Goal: Task Accomplishment & Management: Manage account settings

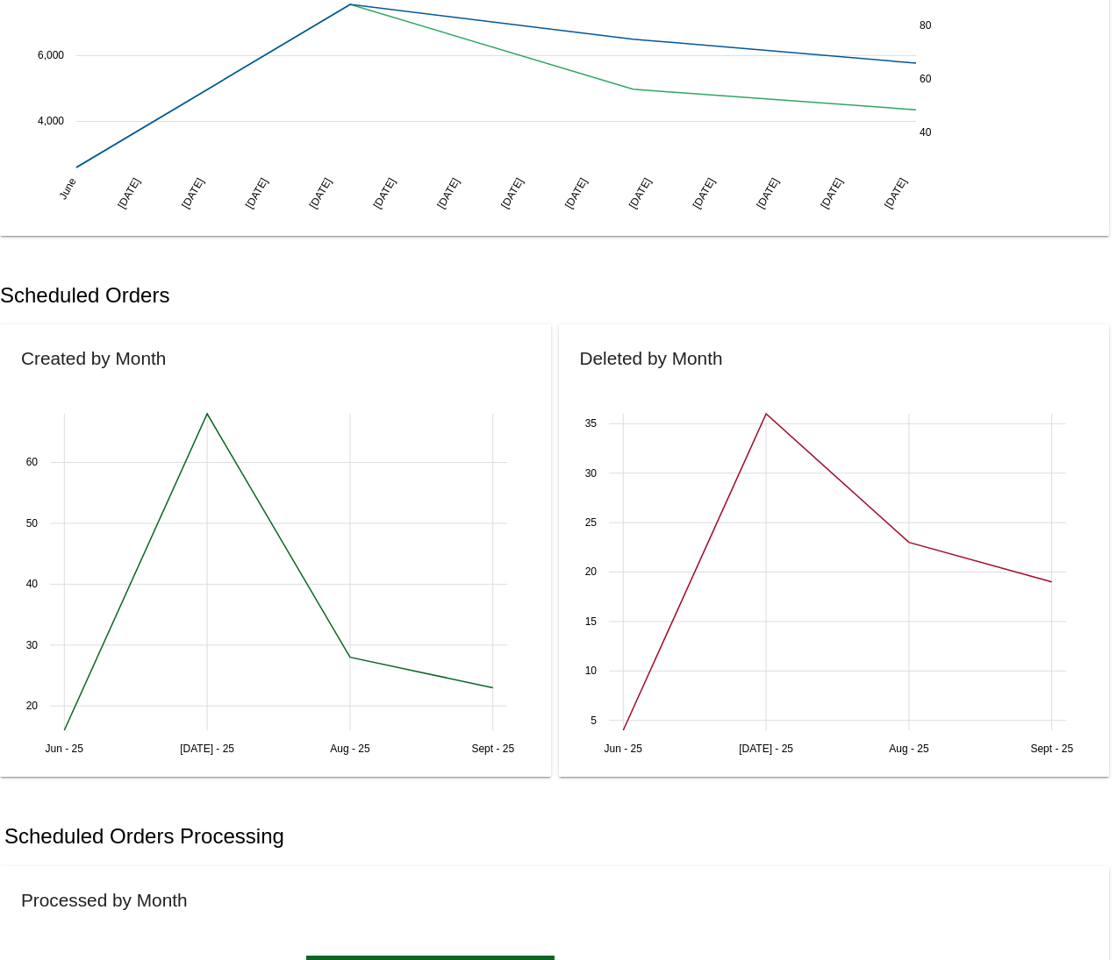
scroll to position [293, 0]
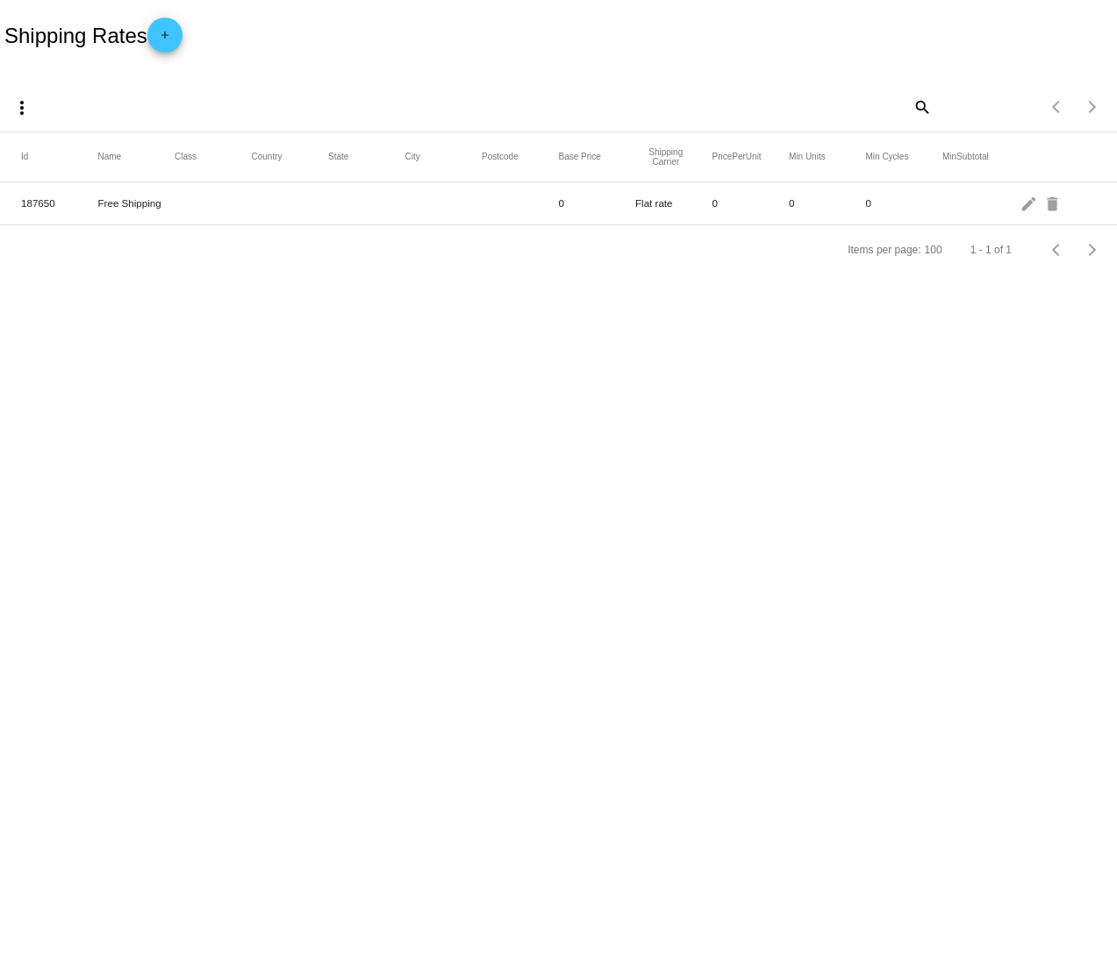
click at [165, 32] on mat-icon "add" at bounding box center [164, 39] width 21 height 21
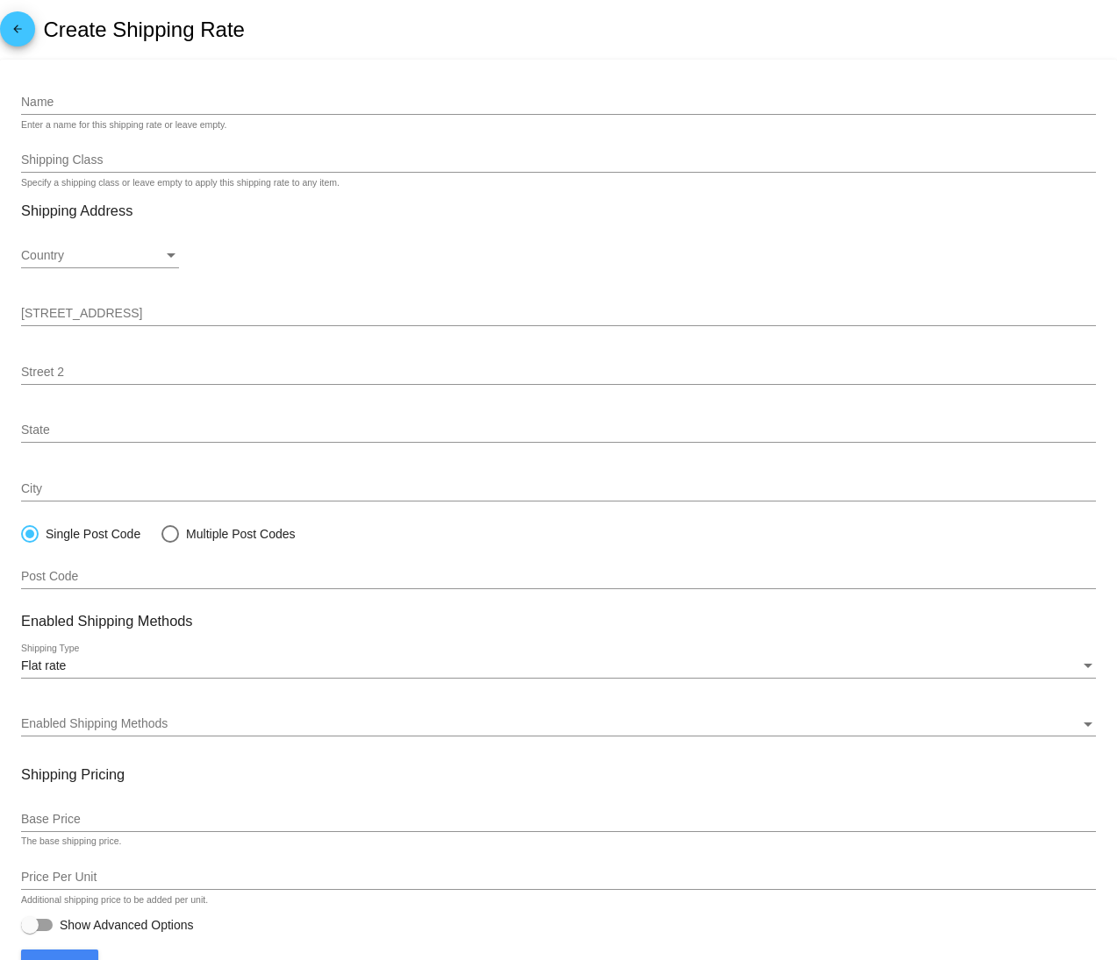
scroll to position [43, 0]
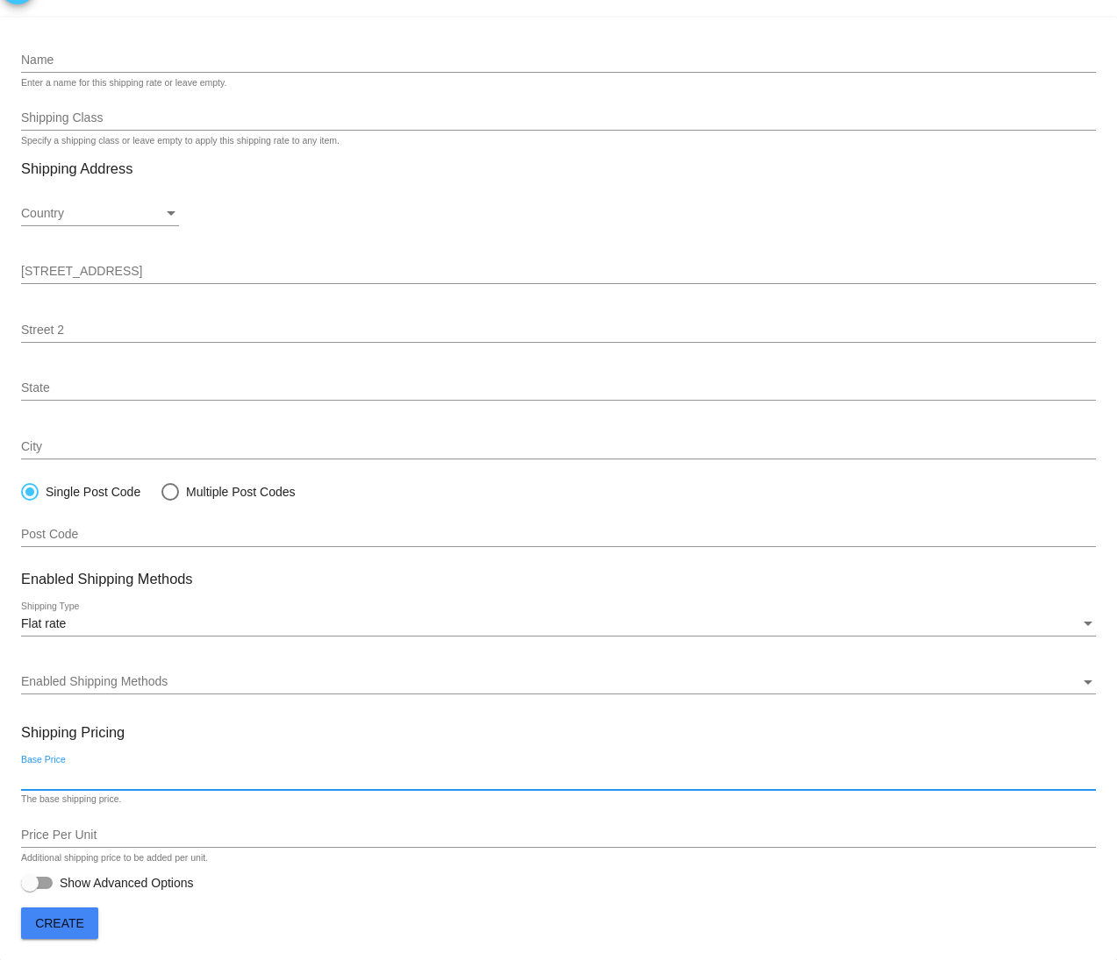
click at [64, 778] on input "Base Price" at bounding box center [558, 778] width 1074 height 14
click at [49, 881] on div at bounding box center [37, 883] width 32 height 12
click at [30, 889] on input "Show Advanced Options" at bounding box center [29, 889] width 1 height 1
checkbox input "true"
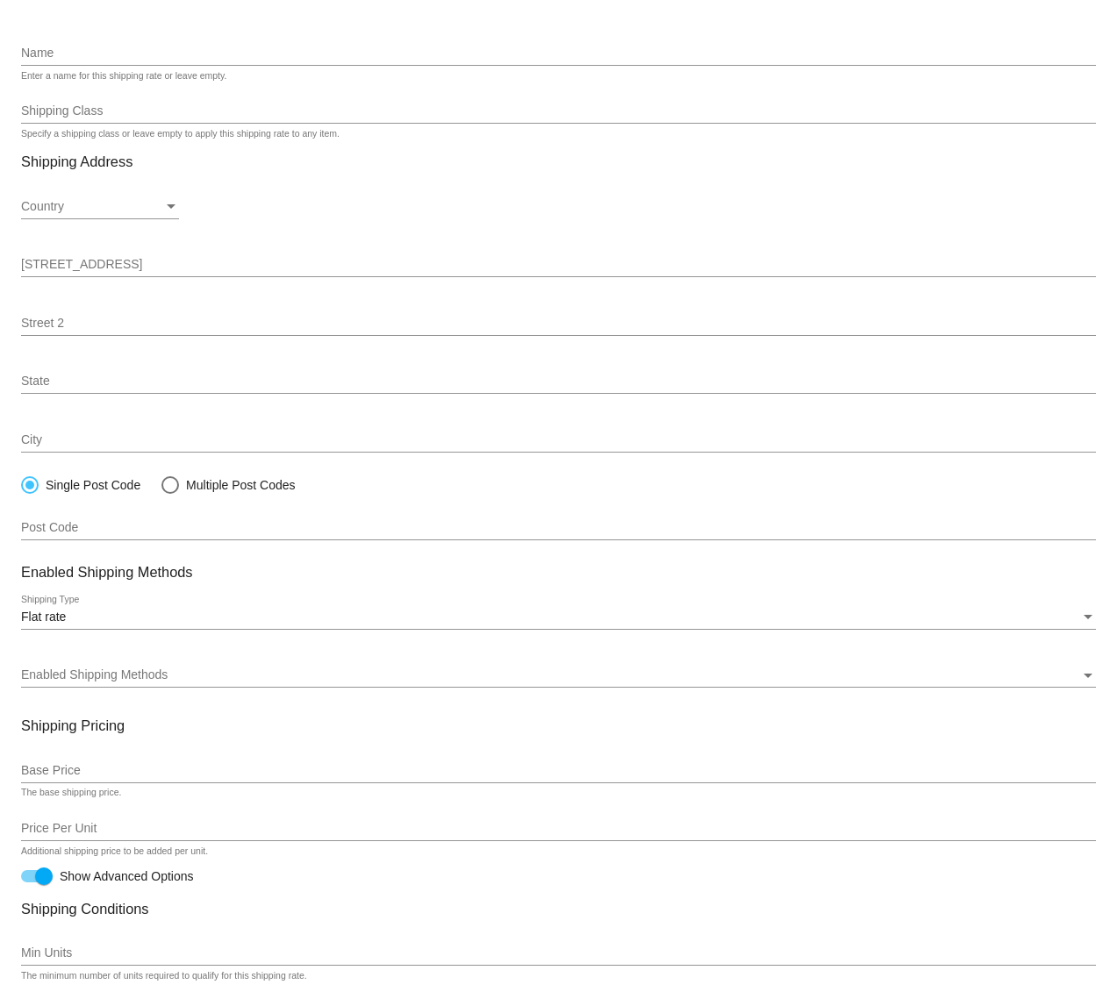
scroll to position [0, 0]
